Goal: Find specific page/section: Find specific page/section

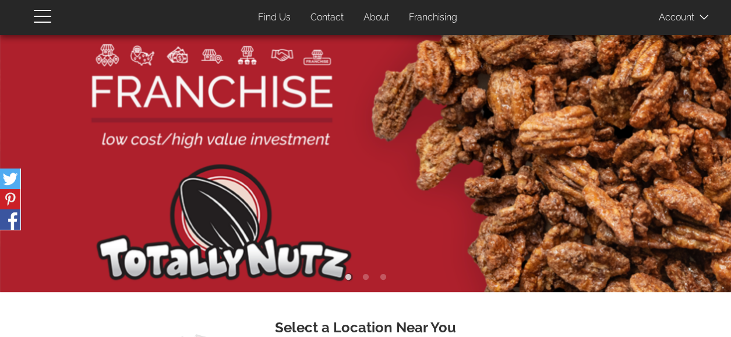
click at [280, 17] on link "Find Us" at bounding box center [274, 17] width 50 height 23
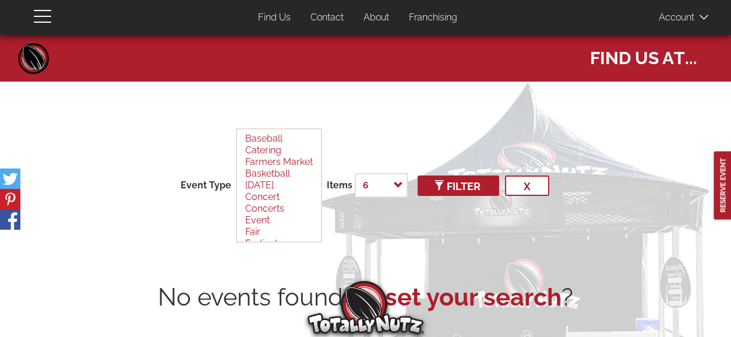
select select
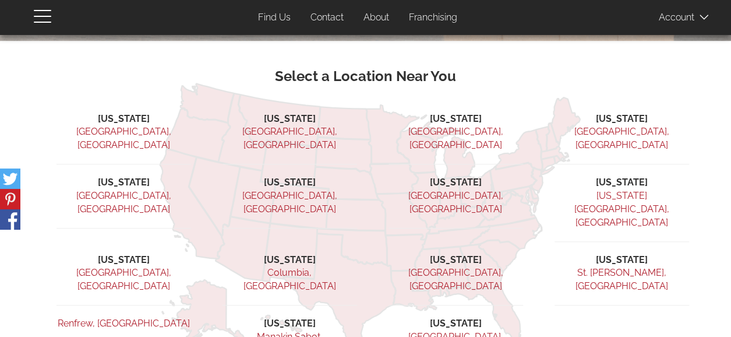
scroll to position [233, 0]
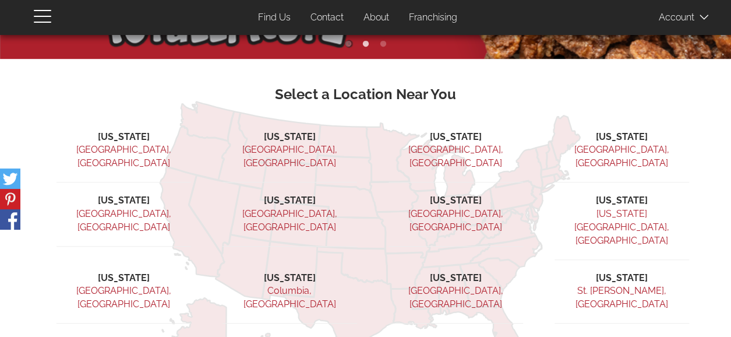
click at [457, 208] on link "Ridgefield, NJ" at bounding box center [455, 220] width 95 height 24
